Goal: Task Accomplishment & Management: Manage account settings

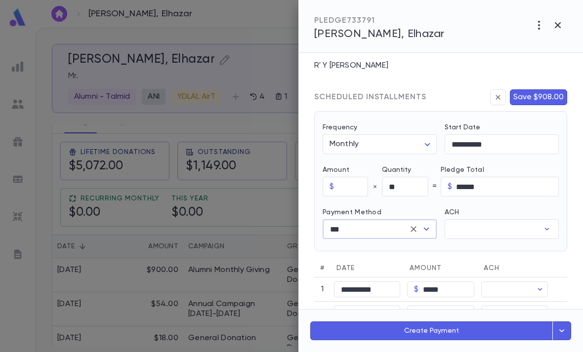
click at [550, 92] on button "Save $908.00" at bounding box center [538, 97] width 57 height 16
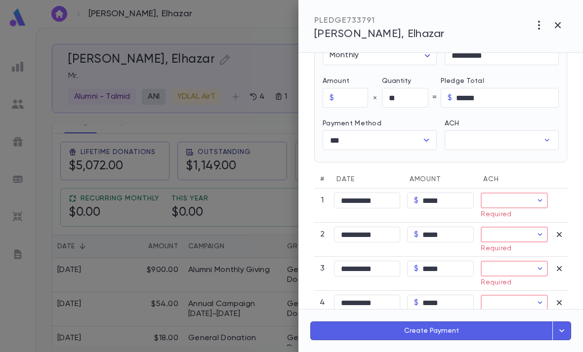
scroll to position [355, 0]
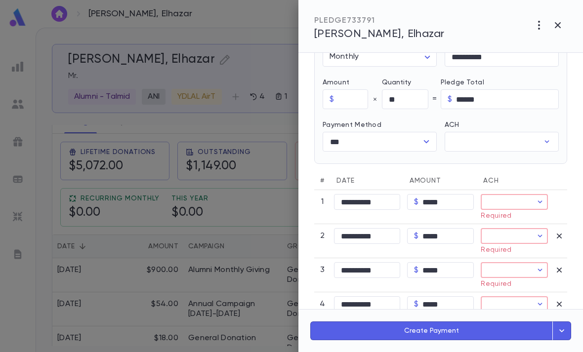
click at [528, 138] on input "ACH" at bounding box center [492, 141] width 94 height 19
click at [517, 158] on button "Add Account" at bounding box center [504, 164] width 71 height 16
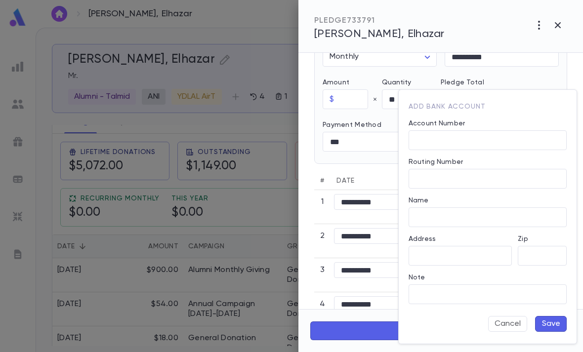
type input "**********"
type input "*****"
click at [344, 164] on div at bounding box center [291, 176] width 583 height 352
click at [368, 166] on div at bounding box center [291, 176] width 583 height 352
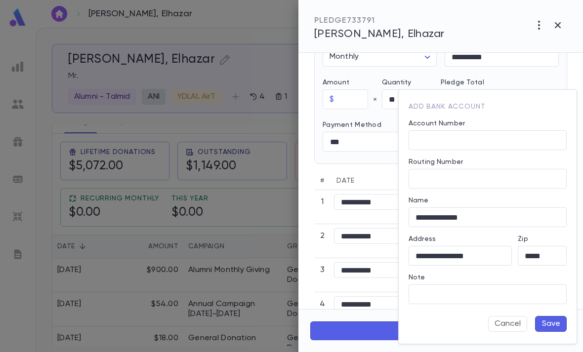
click at [506, 328] on button "Cancel" at bounding box center [507, 324] width 39 height 16
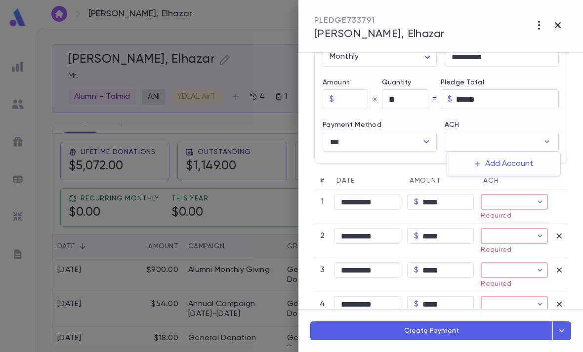
click at [424, 139] on div at bounding box center [291, 176] width 583 height 352
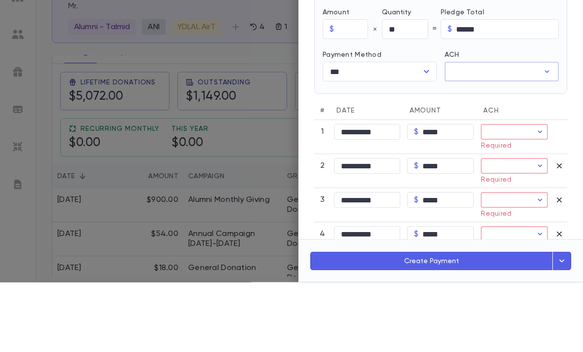
click at [423, 136] on icon "Open" at bounding box center [427, 142] width 12 height 12
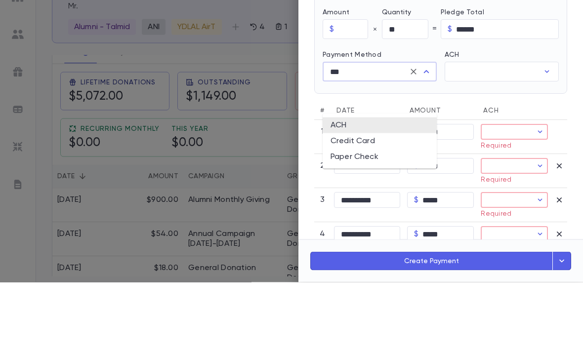
click at [411, 137] on icon "Clear" at bounding box center [414, 142] width 10 height 10
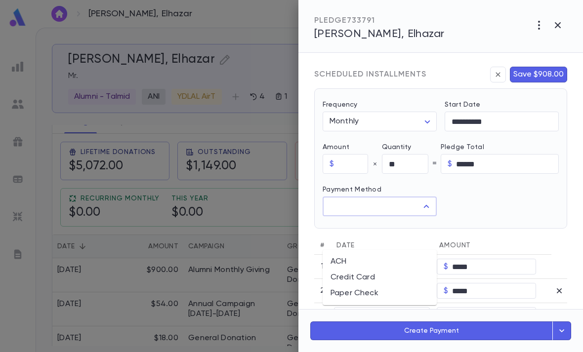
scroll to position [280, 0]
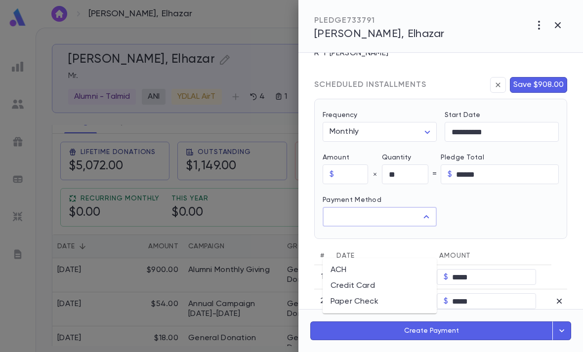
click at [550, 83] on button "Save $908.00" at bounding box center [538, 85] width 57 height 16
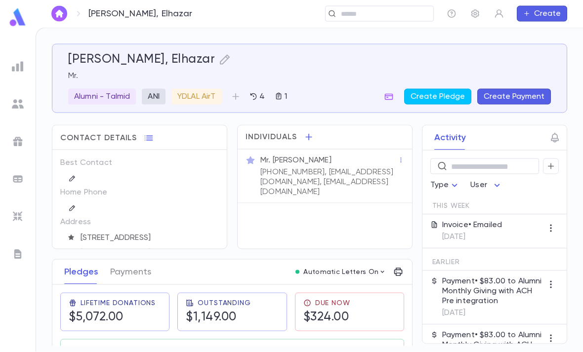
scroll to position [0, 0]
click at [281, 91] on button "1" at bounding box center [281, 97] width 20 height 16
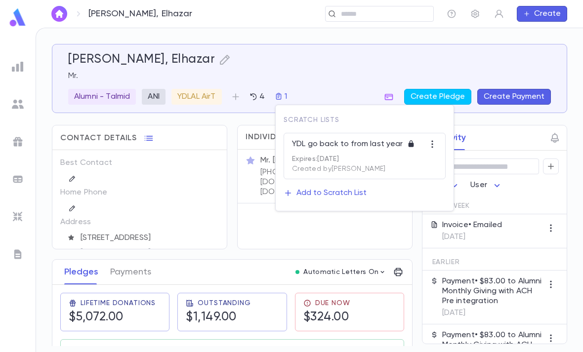
click at [341, 163] on p "Created by Yehuda Lichtenstein" at bounding box center [364, 168] width 145 height 10
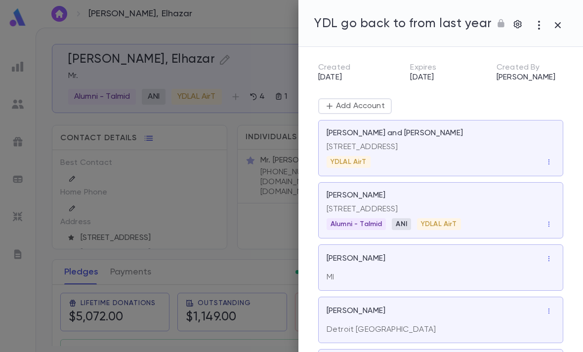
click at [534, 24] on icon "button" at bounding box center [539, 25] width 12 height 12
click at [512, 75] on div at bounding box center [291, 176] width 583 height 352
click at [501, 20] on icon at bounding box center [501, 23] width 10 height 10
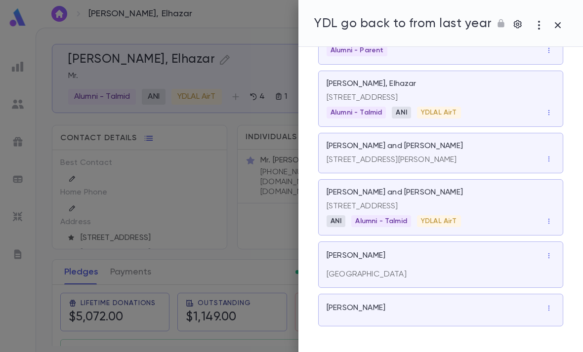
scroll to position [658, 0]
click at [243, 52] on div at bounding box center [291, 176] width 583 height 352
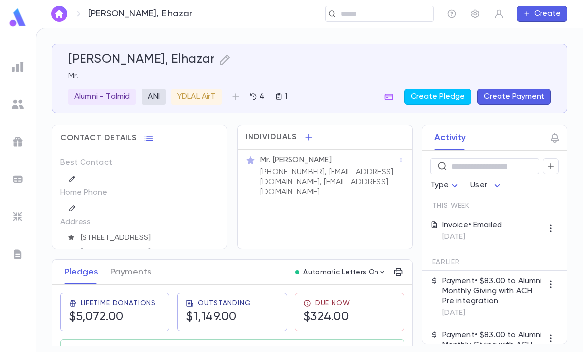
click at [23, 72] on img at bounding box center [18, 67] width 12 height 12
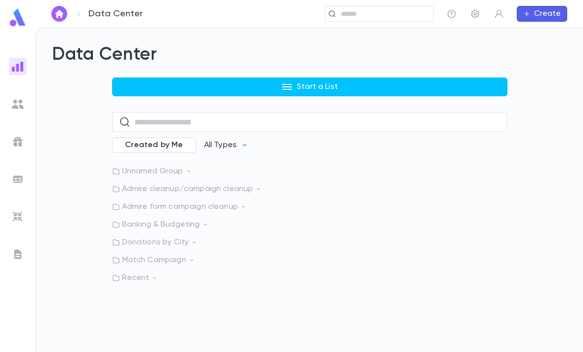
click at [326, 91] on p "Start a List" at bounding box center [317, 87] width 41 height 10
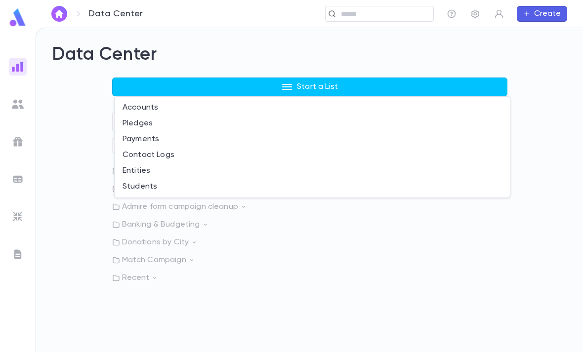
click at [80, 253] on div at bounding box center [291, 176] width 583 height 352
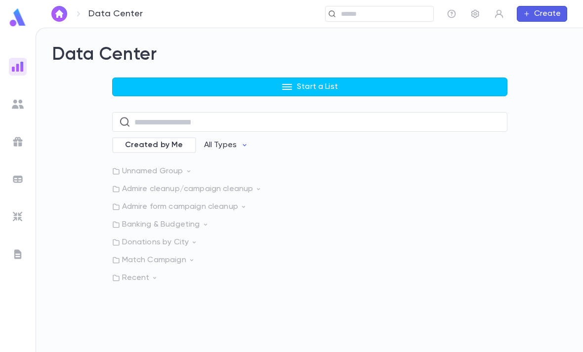
click at [11, 26] on img at bounding box center [18, 17] width 20 height 19
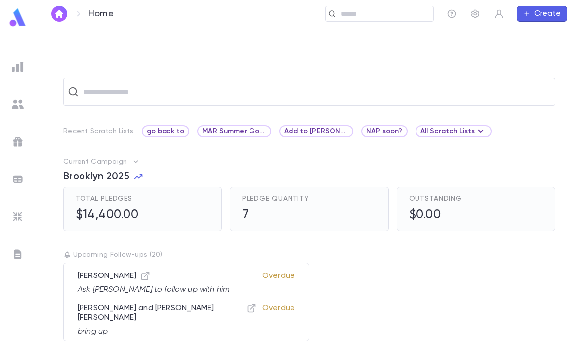
click at [160, 137] on div "go back to" at bounding box center [166, 132] width 48 height 12
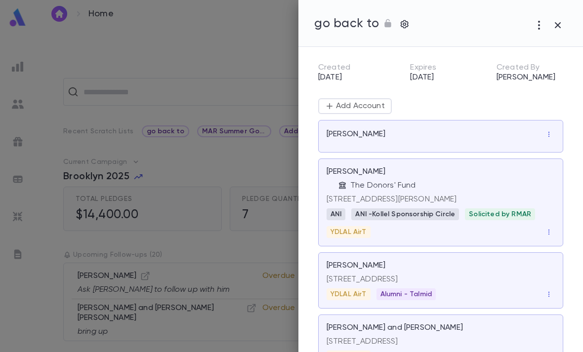
click at [524, 75] on div "Created By Yehuda Lichtenstein" at bounding box center [526, 73] width 59 height 20
click at [539, 26] on icon "button" at bounding box center [539, 25] width 2 height 9
click at [553, 50] on p "Edit" at bounding box center [548, 48] width 14 height 10
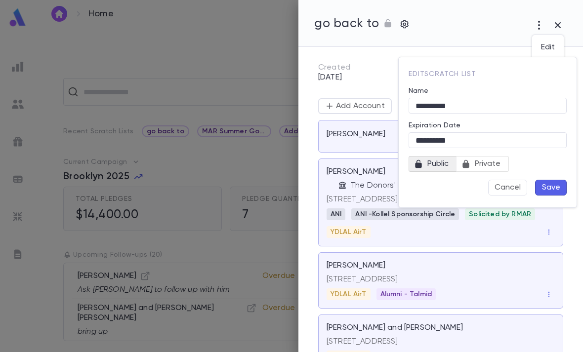
click at [481, 24] on div at bounding box center [291, 176] width 583 height 352
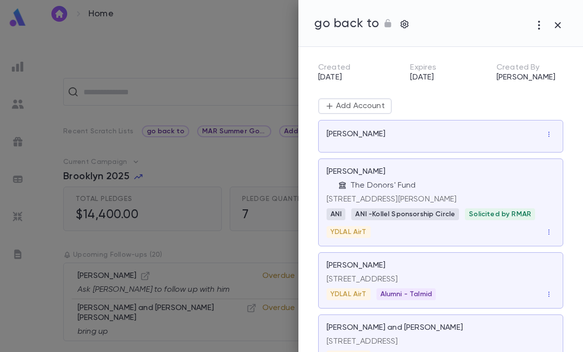
click at [565, 31] on button "button" at bounding box center [558, 25] width 19 height 19
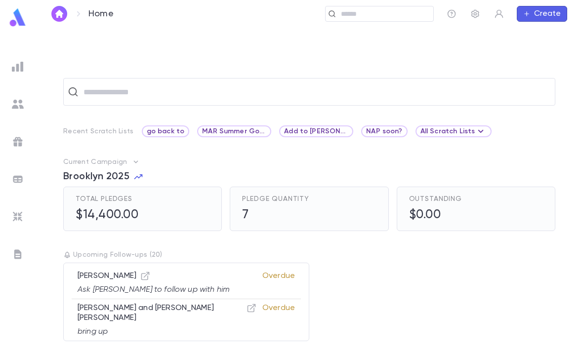
click at [502, 12] on icon "button" at bounding box center [499, 14] width 10 height 10
click at [518, 47] on link "Log out" at bounding box center [516, 49] width 44 height 16
